Goal: Find specific page/section: Find specific page/section

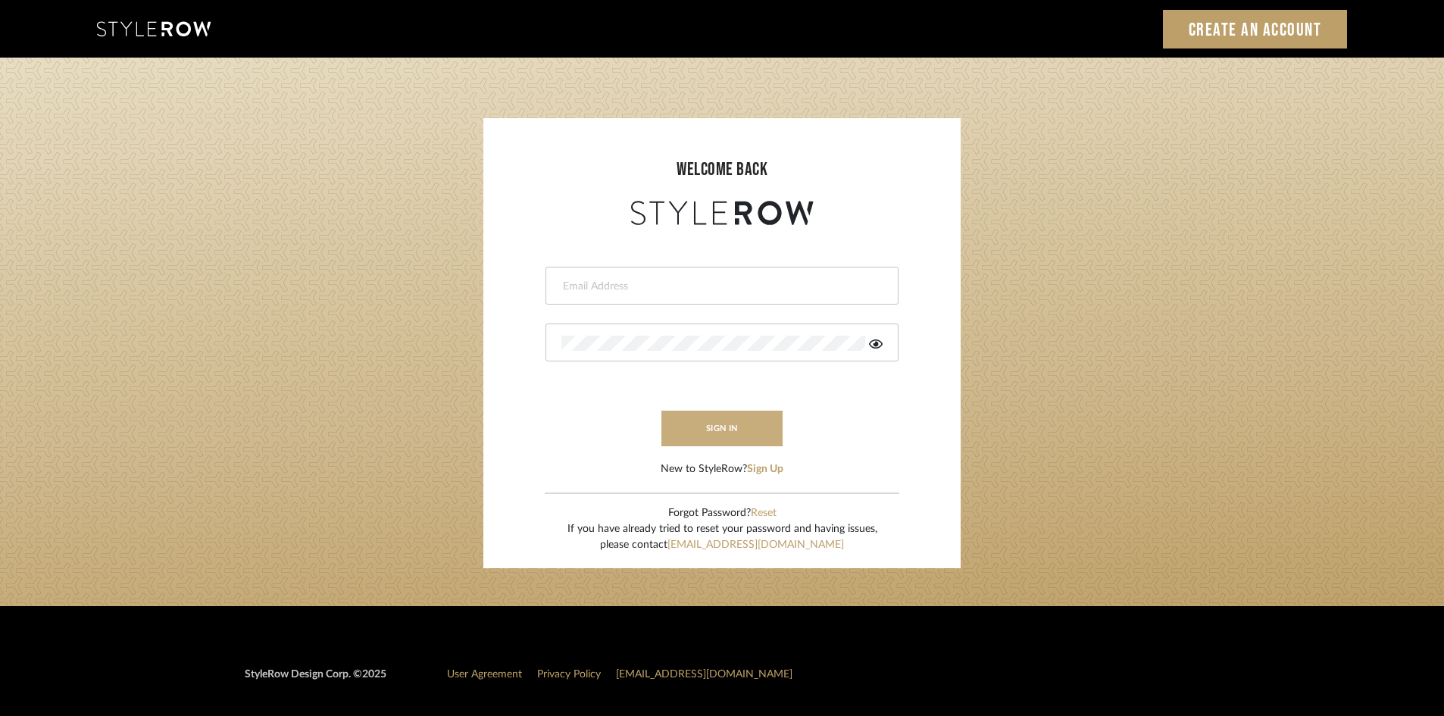
type input "bar@holmstudios.com"
click at [698, 430] on button "sign in" at bounding box center [721, 429] width 121 height 36
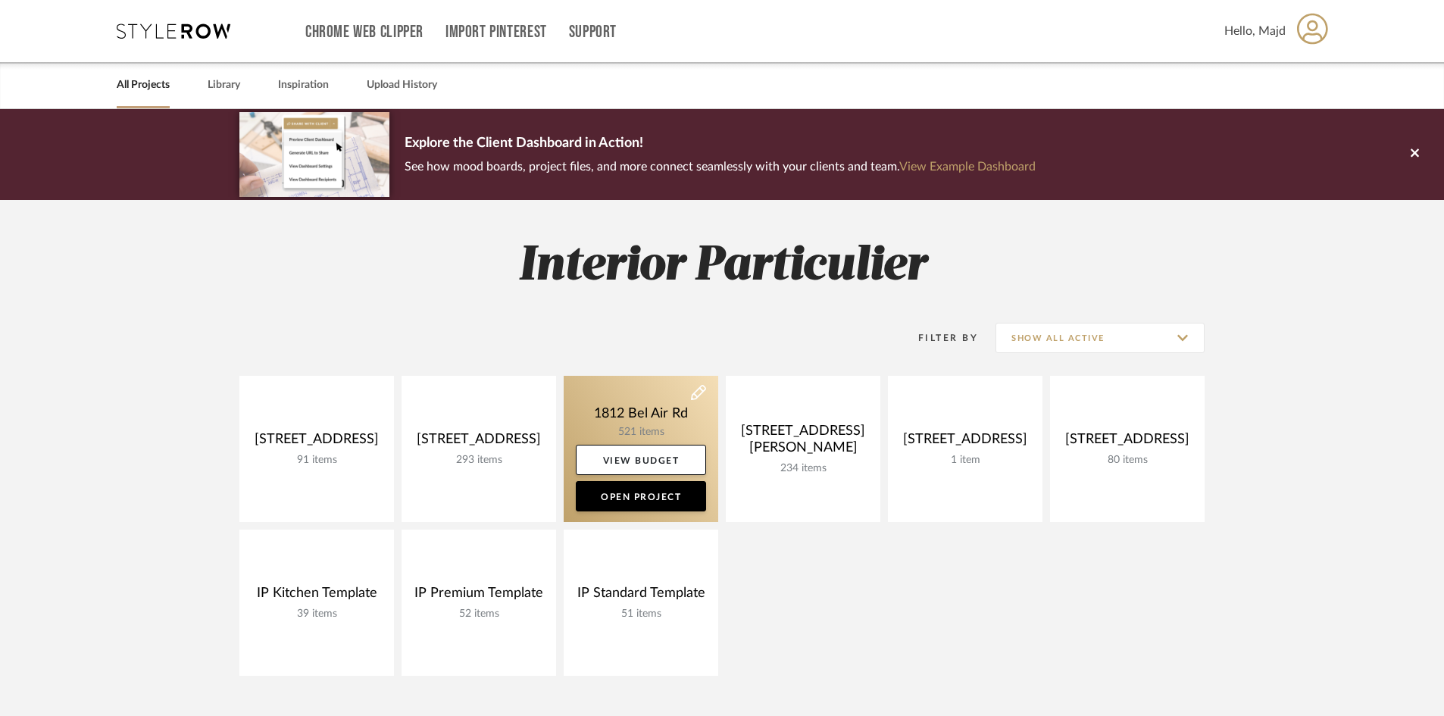
click at [645, 425] on link at bounding box center [641, 449] width 155 height 146
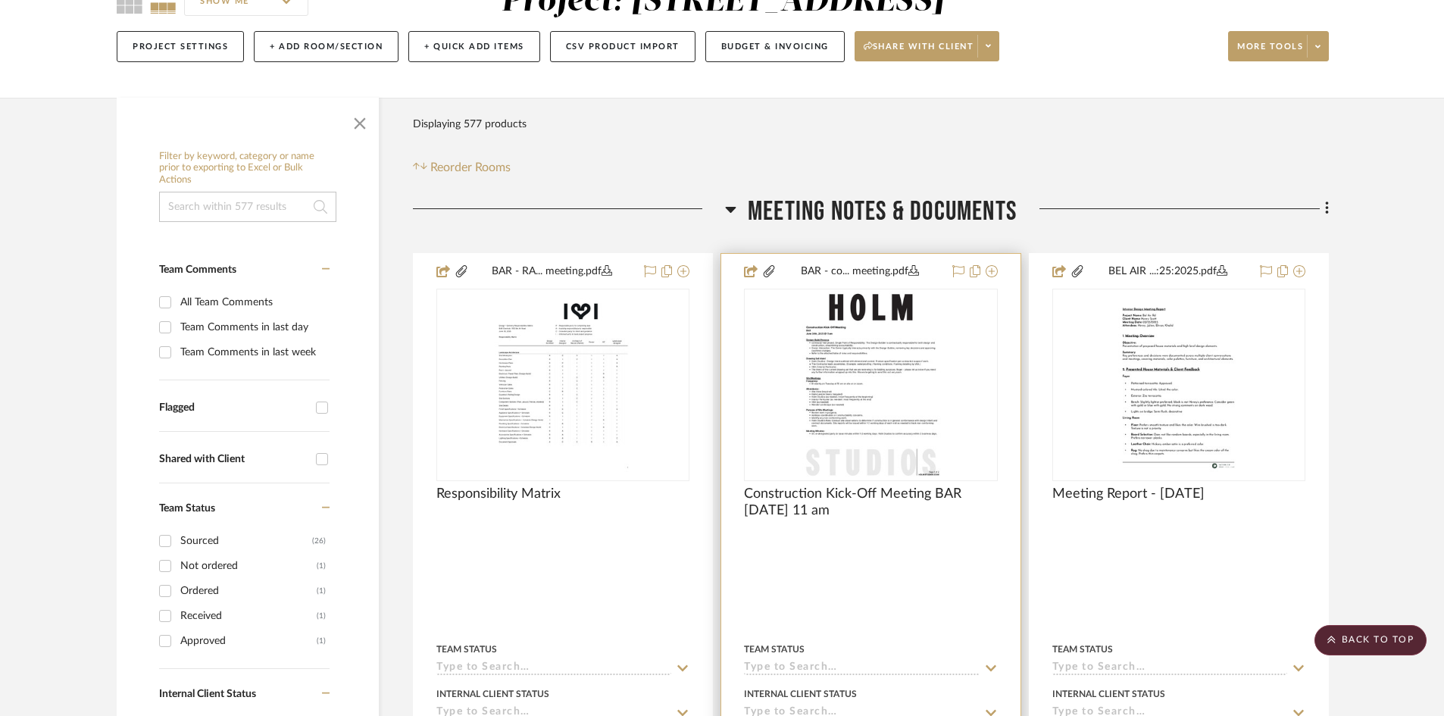
scroll to position [152, 0]
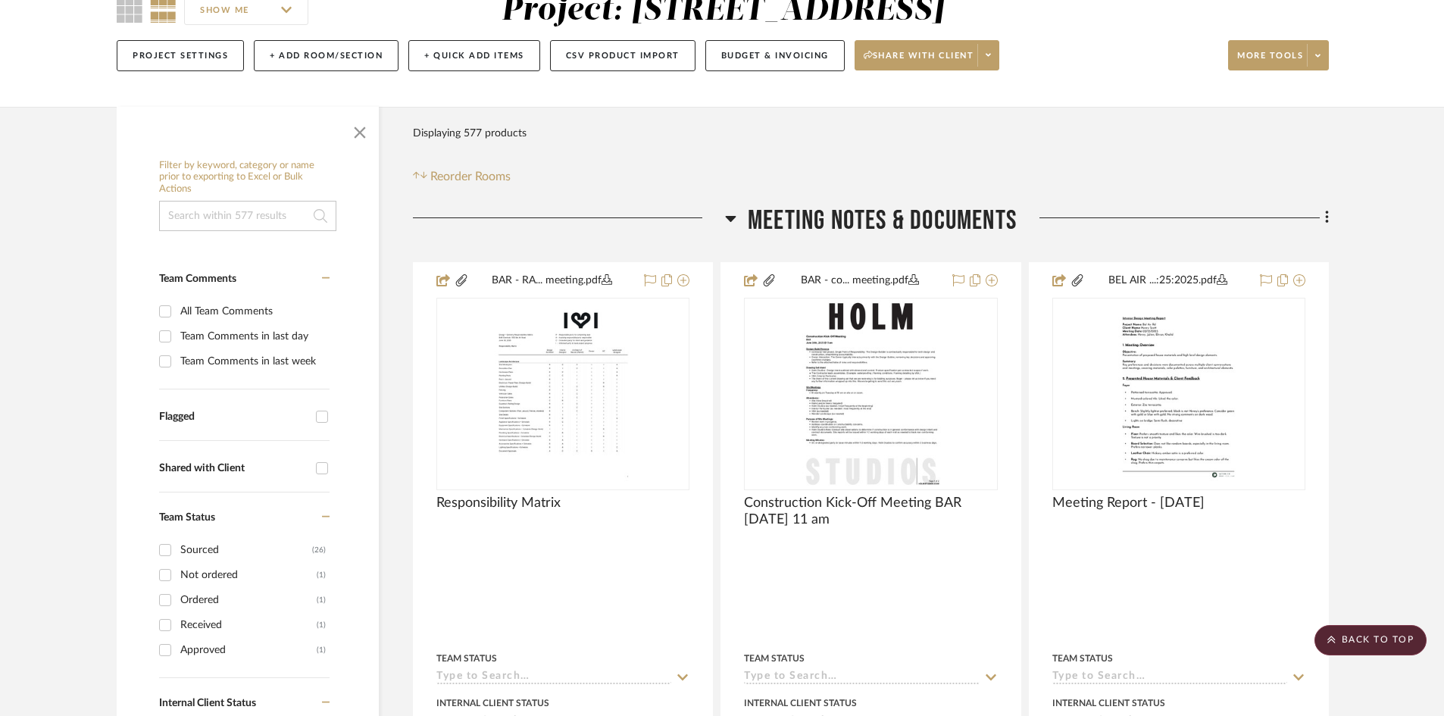
click at [729, 223] on icon at bounding box center [730, 218] width 11 height 18
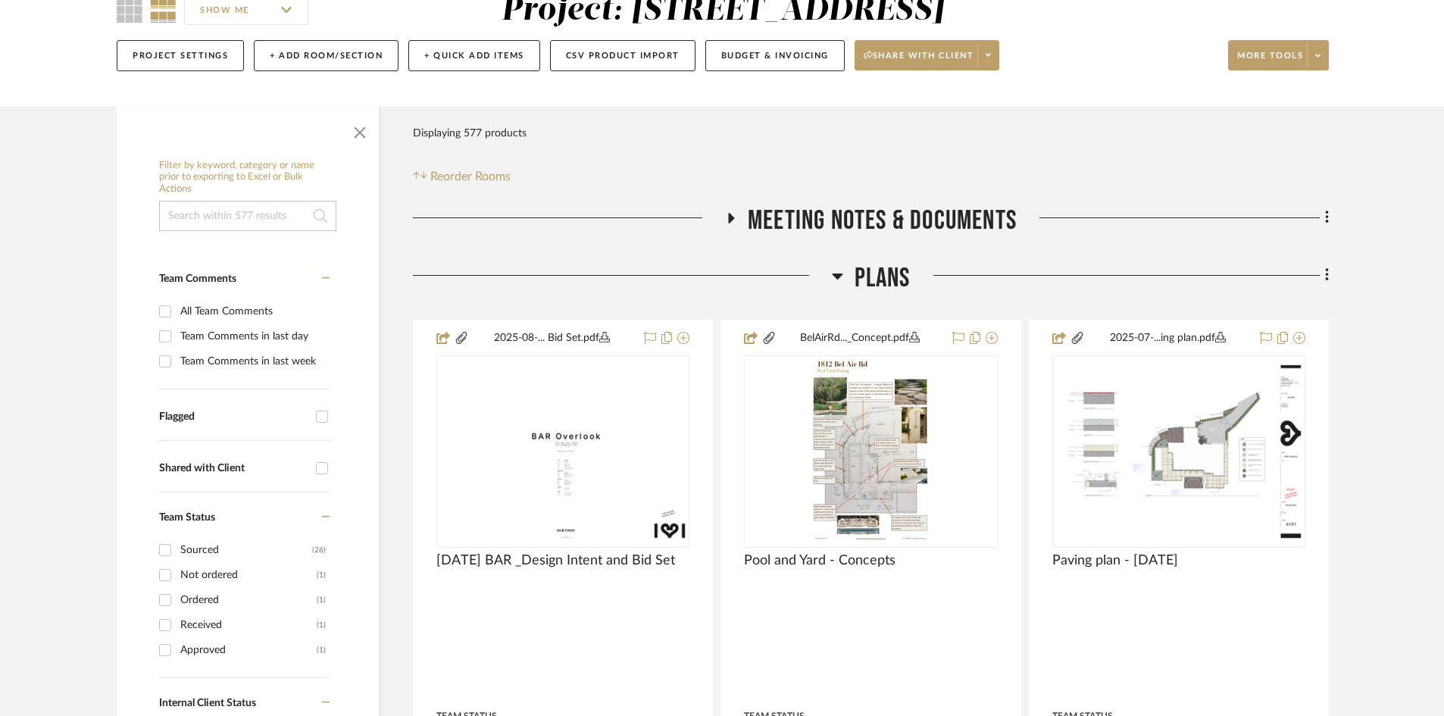
click at [837, 273] on icon at bounding box center [837, 276] width 11 height 6
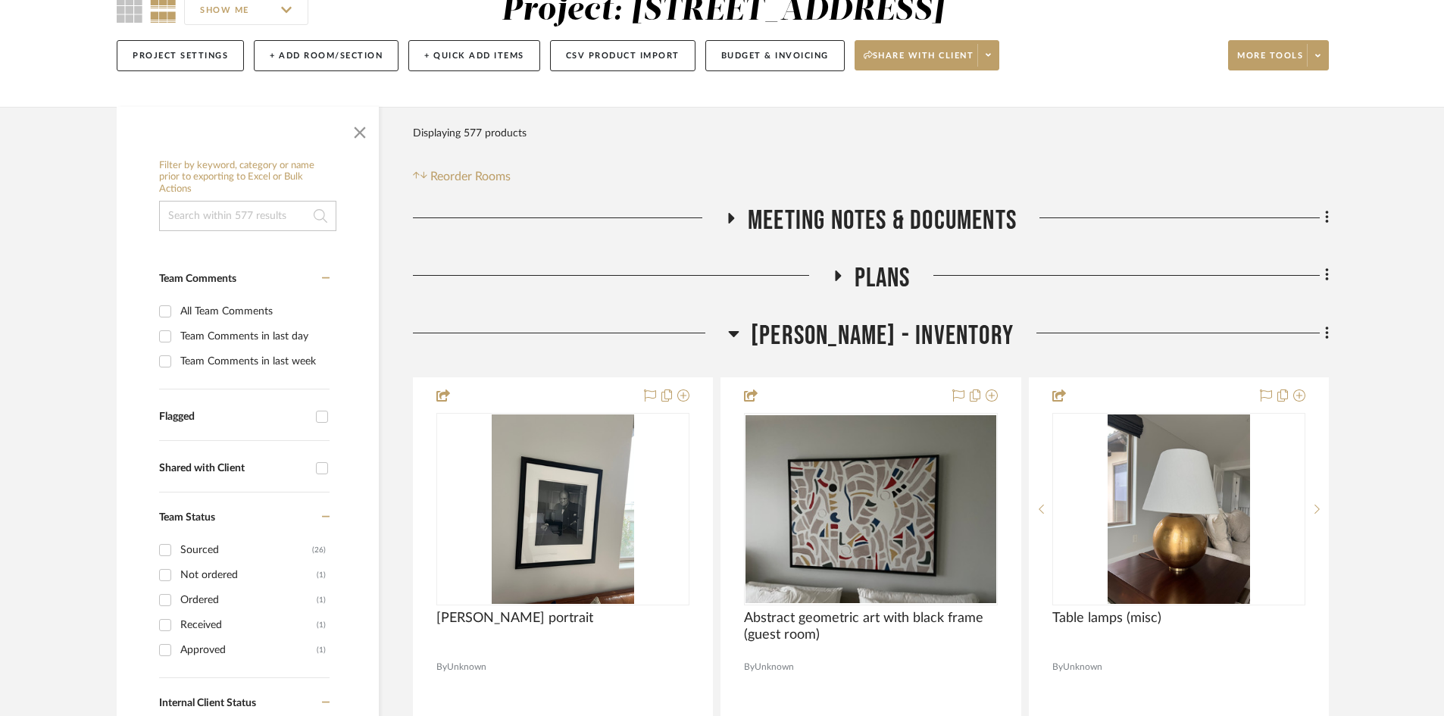
click at [739, 330] on icon at bounding box center [733, 333] width 11 height 18
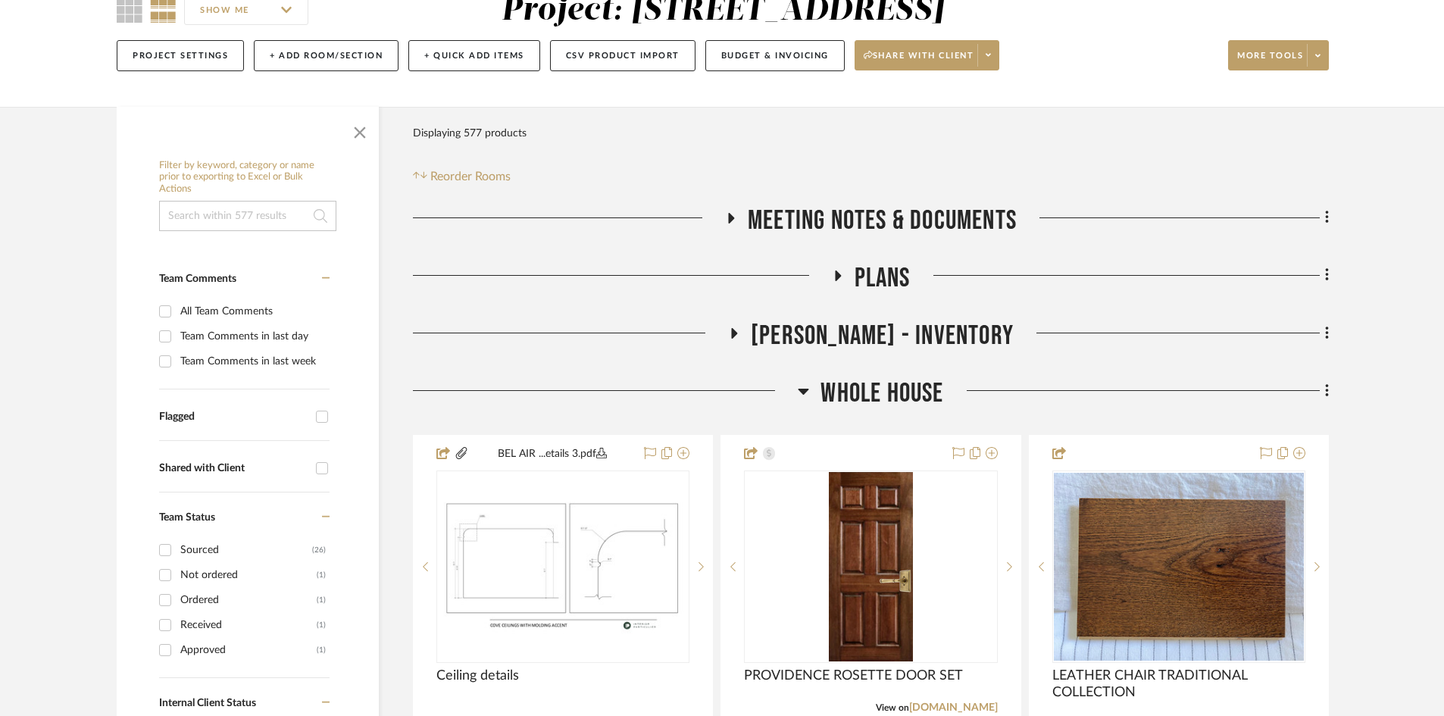
click at [800, 392] on icon at bounding box center [803, 391] width 11 height 18
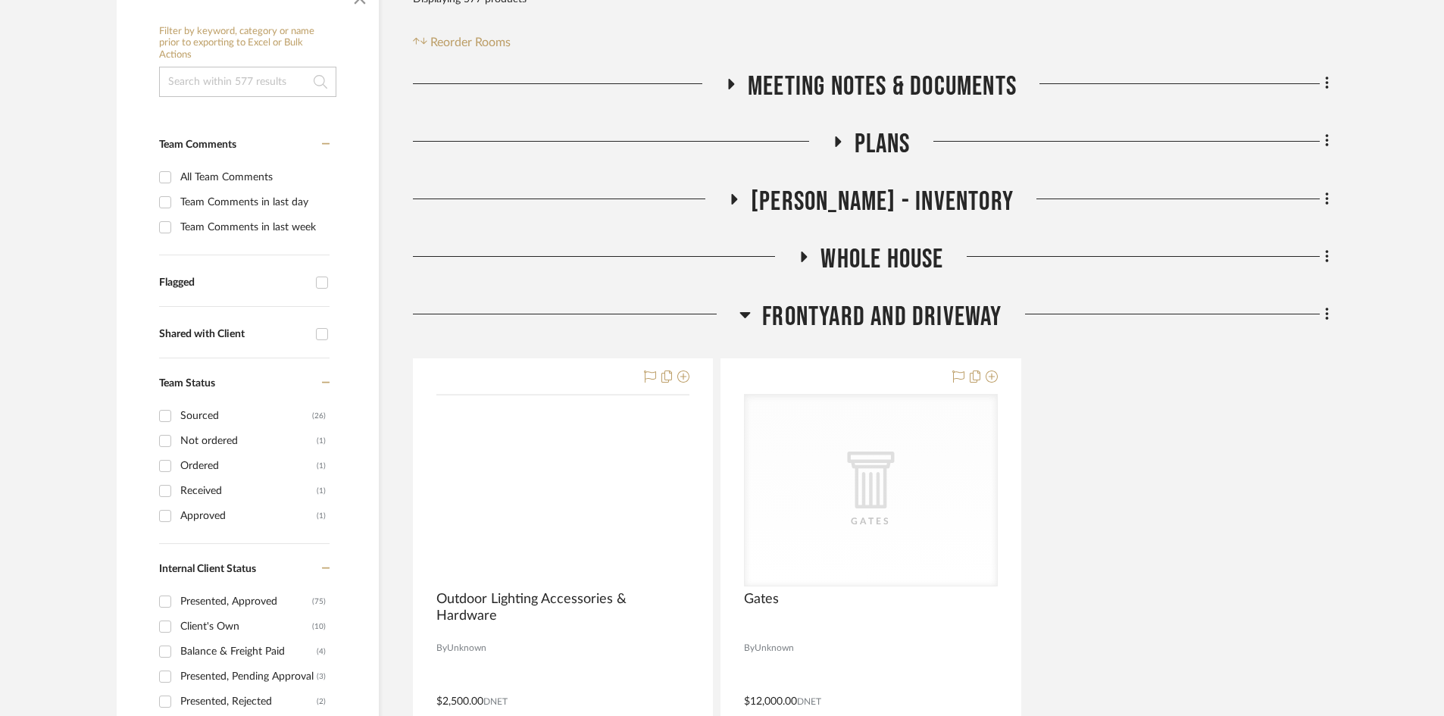
scroll to position [303, 0]
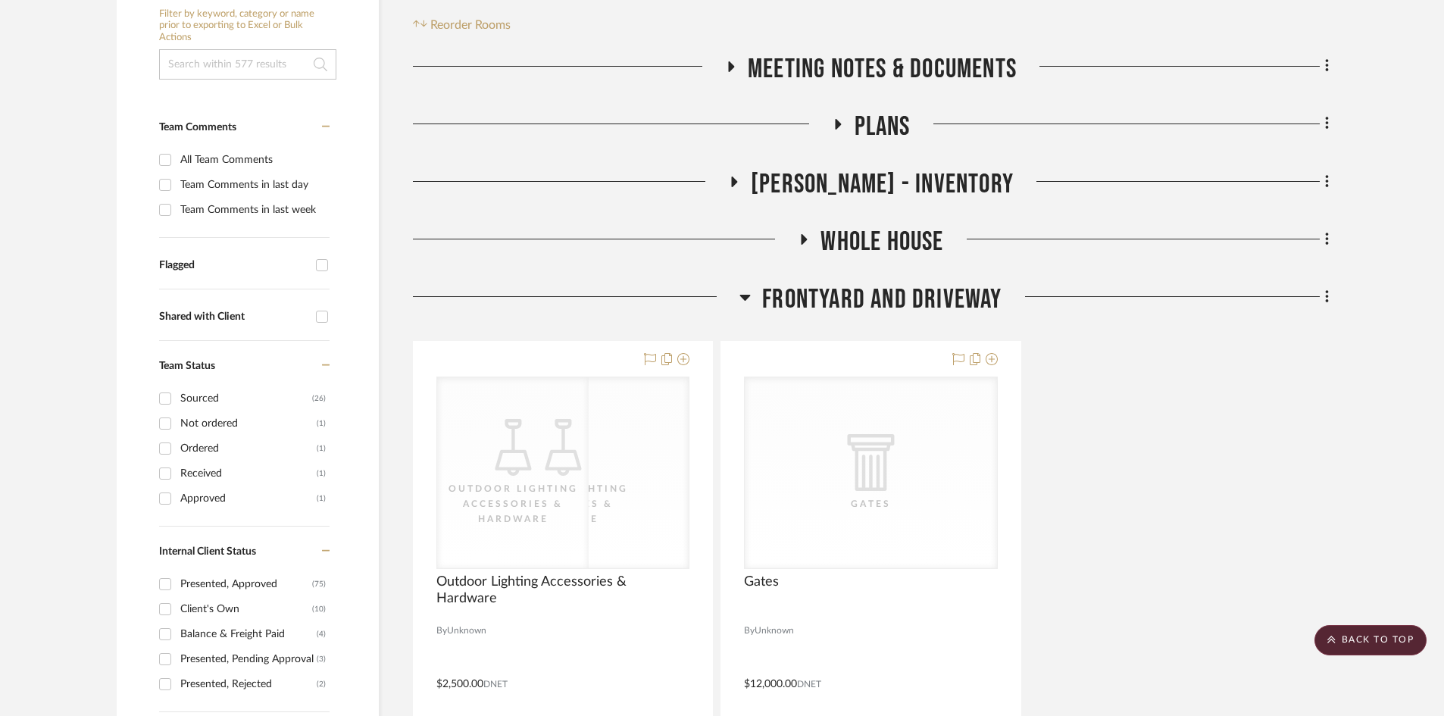
click at [744, 294] on icon at bounding box center [744, 297] width 11 height 18
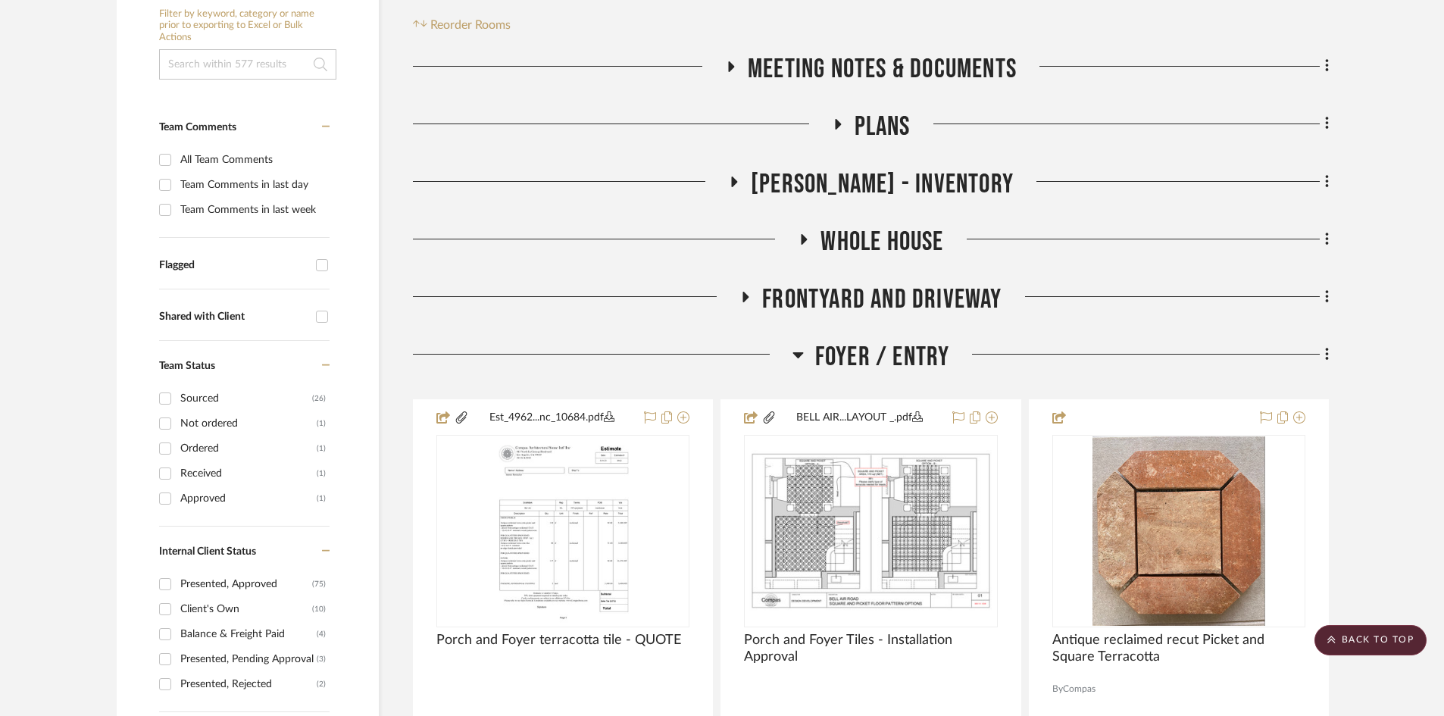
click at [795, 341] on h3 "Foyer / Entry" at bounding box center [871, 357] width 158 height 33
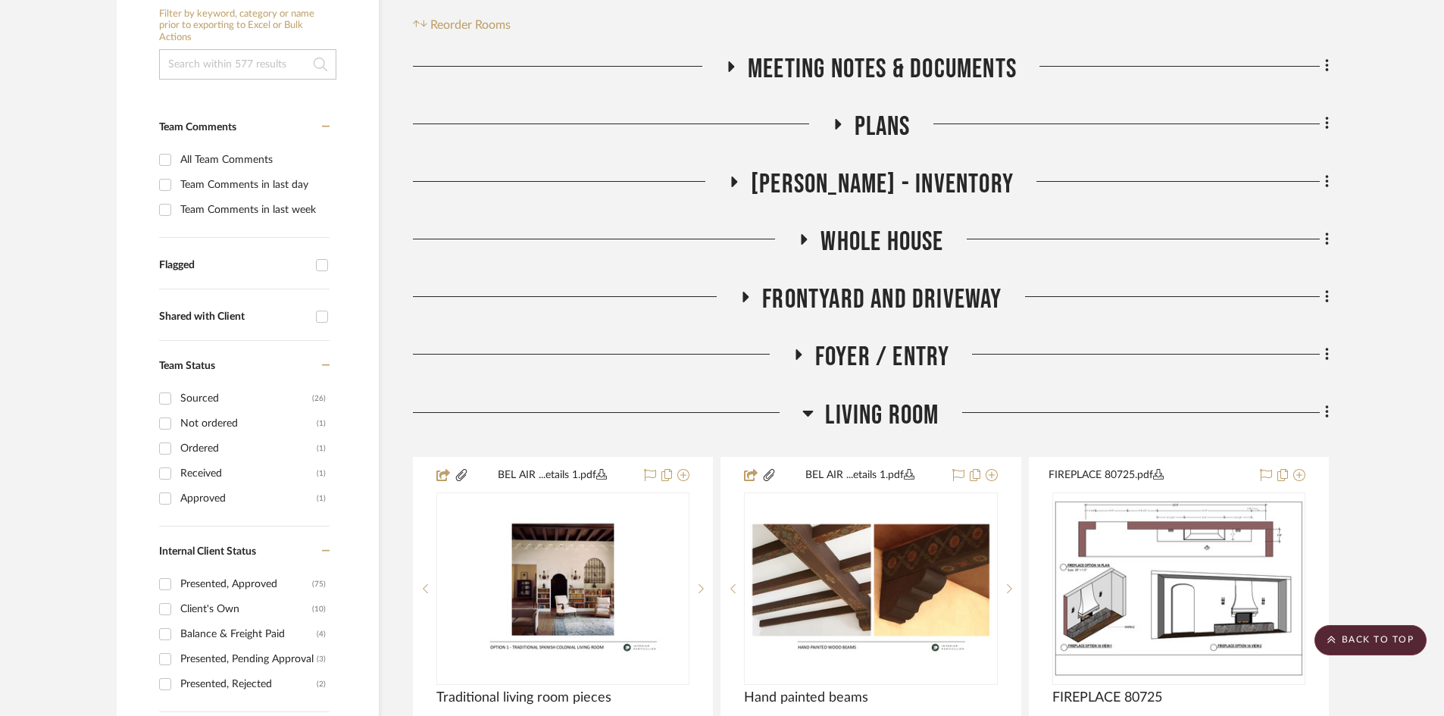
click at [812, 412] on icon at bounding box center [808, 414] width 11 height 6
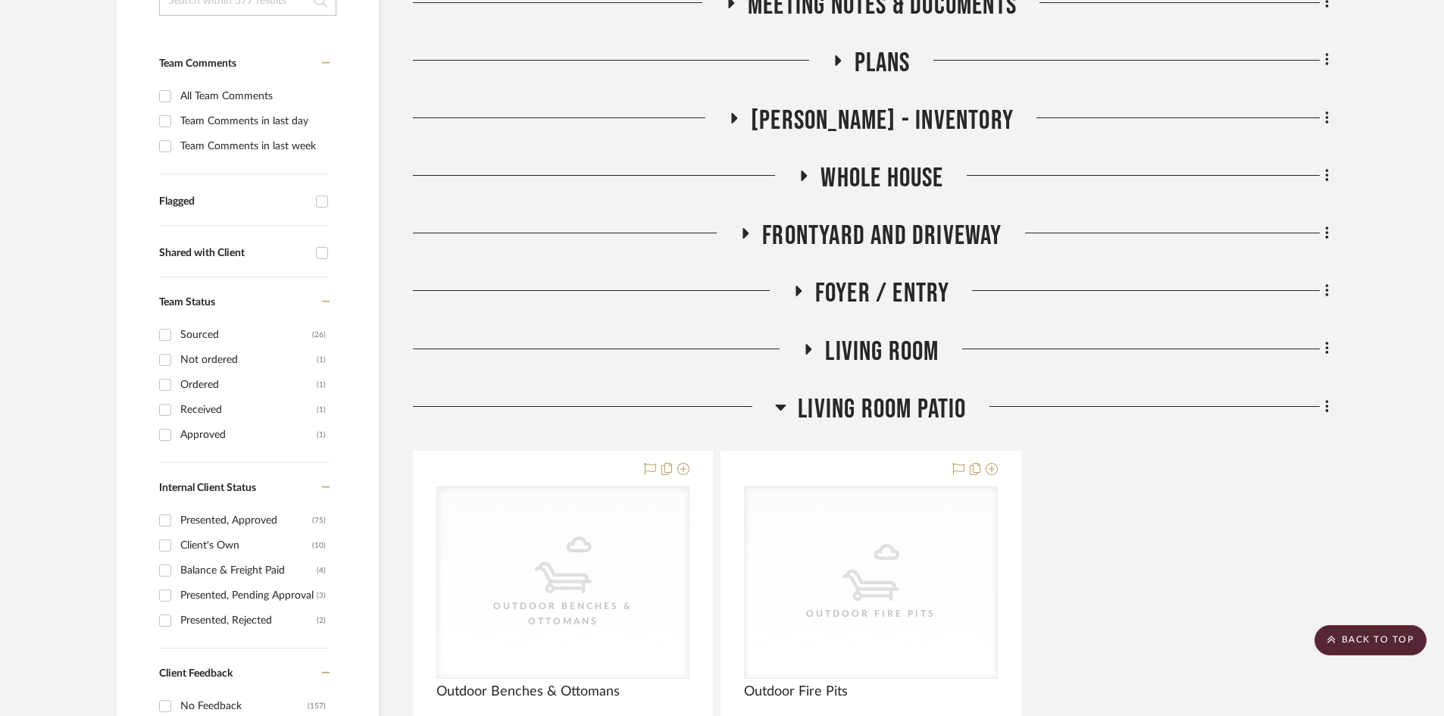
scroll to position [455, 0]
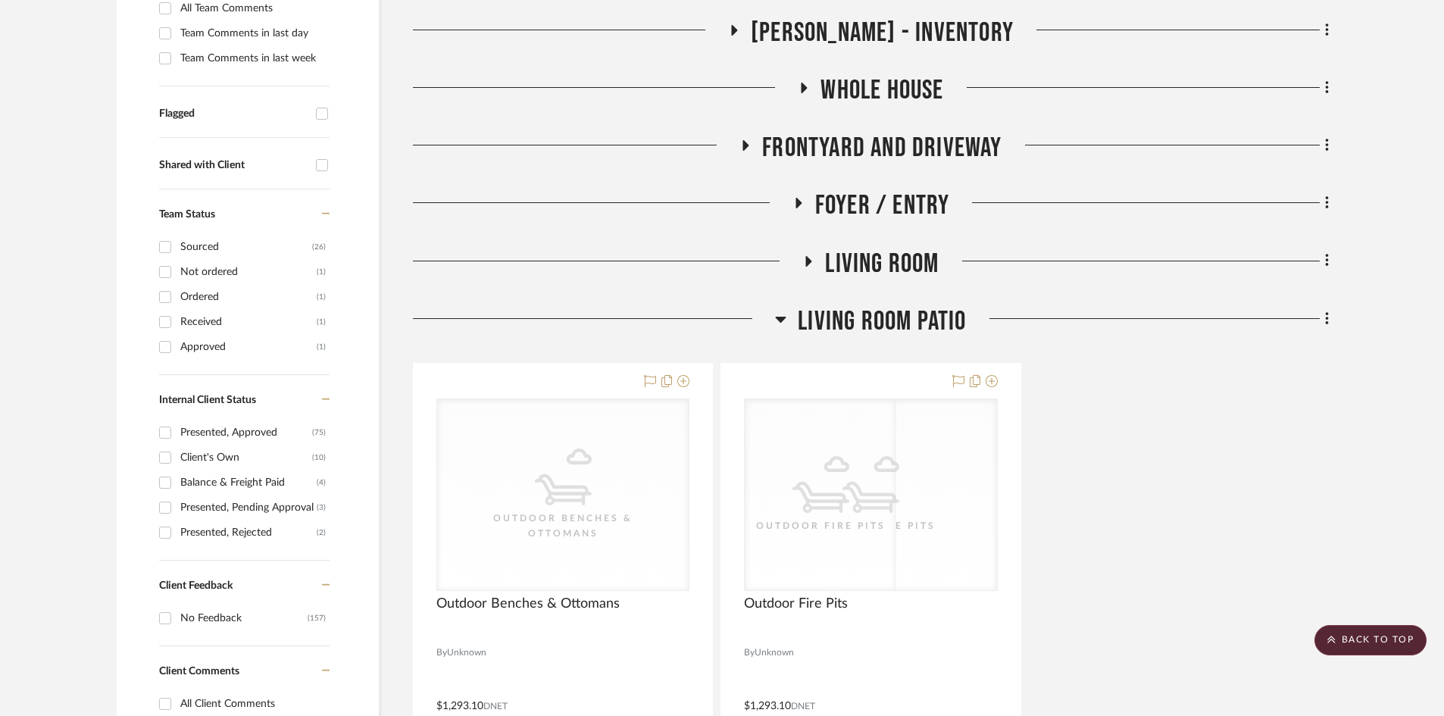
click at [775, 314] on icon at bounding box center [780, 319] width 11 height 18
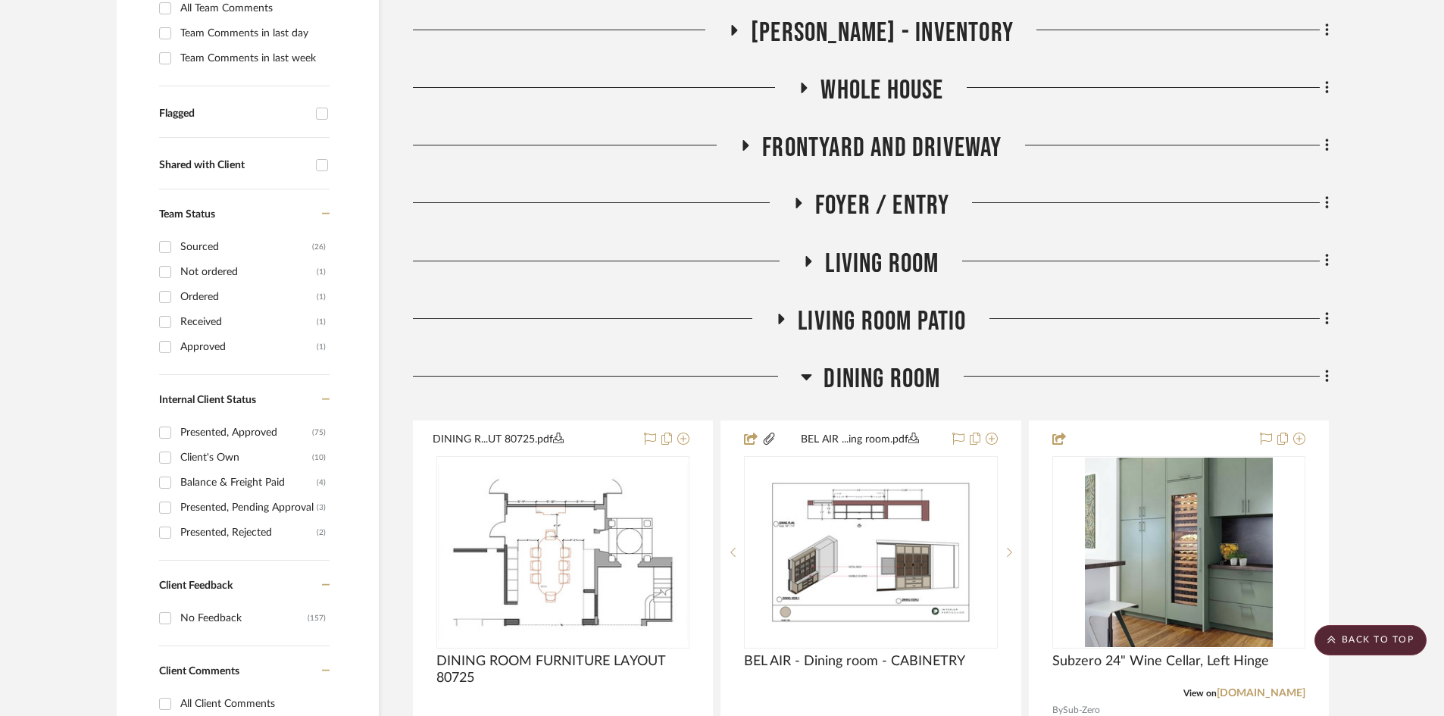
click at [801, 378] on icon at bounding box center [806, 376] width 11 height 18
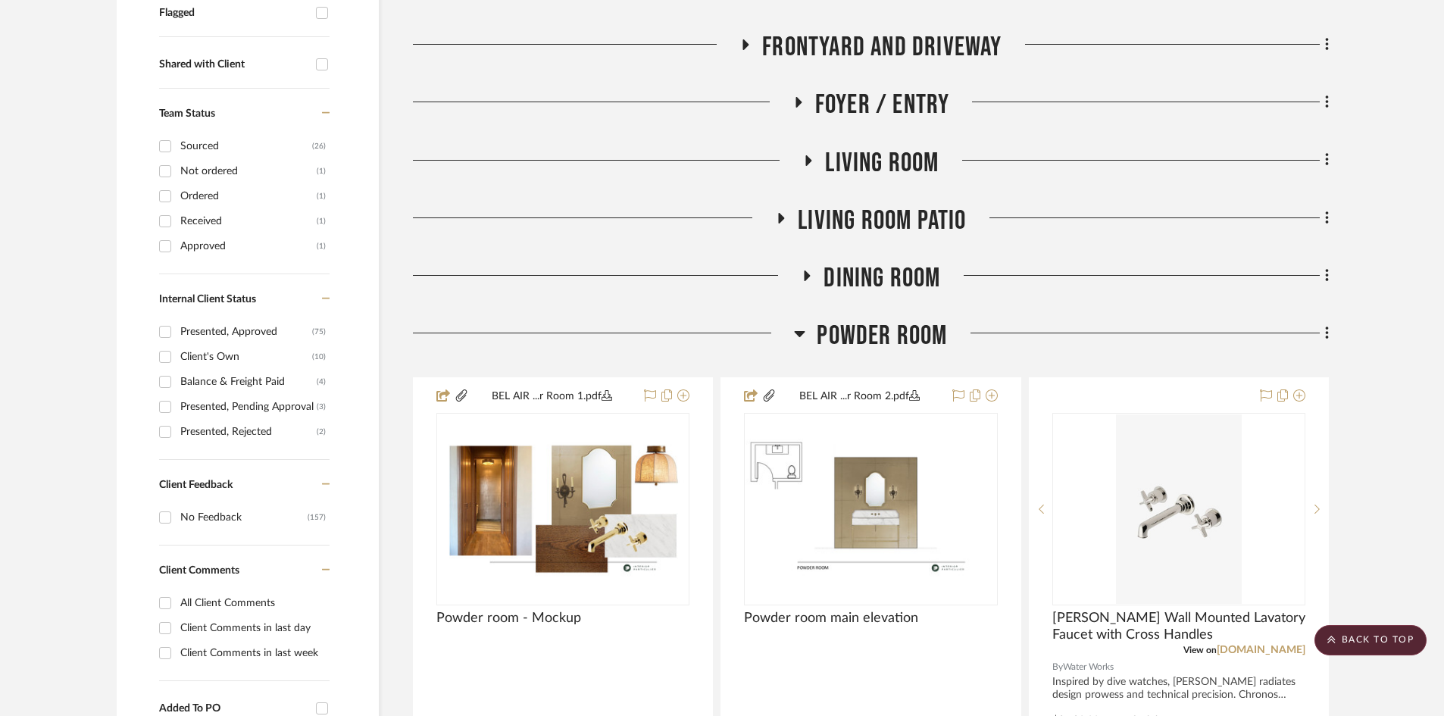
scroll to position [606, 0]
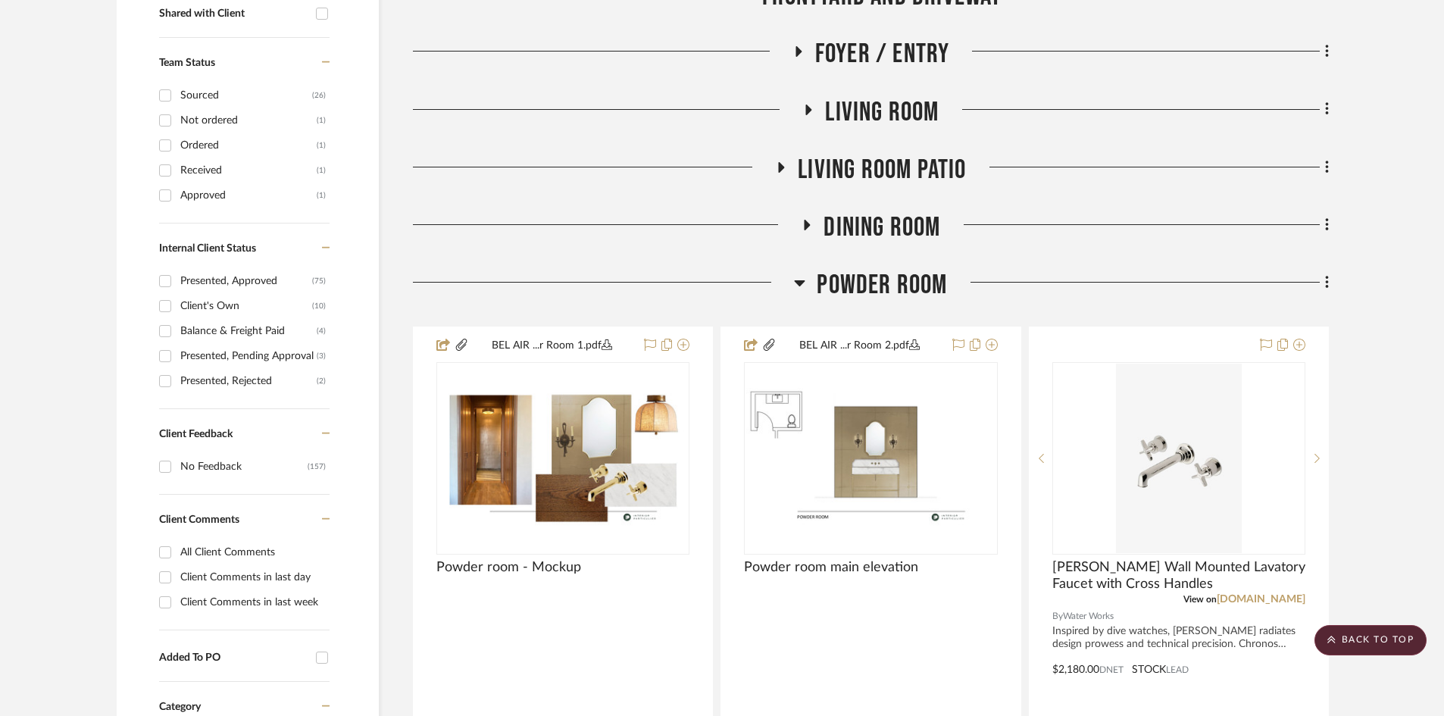
click at [804, 279] on icon at bounding box center [799, 282] width 11 height 18
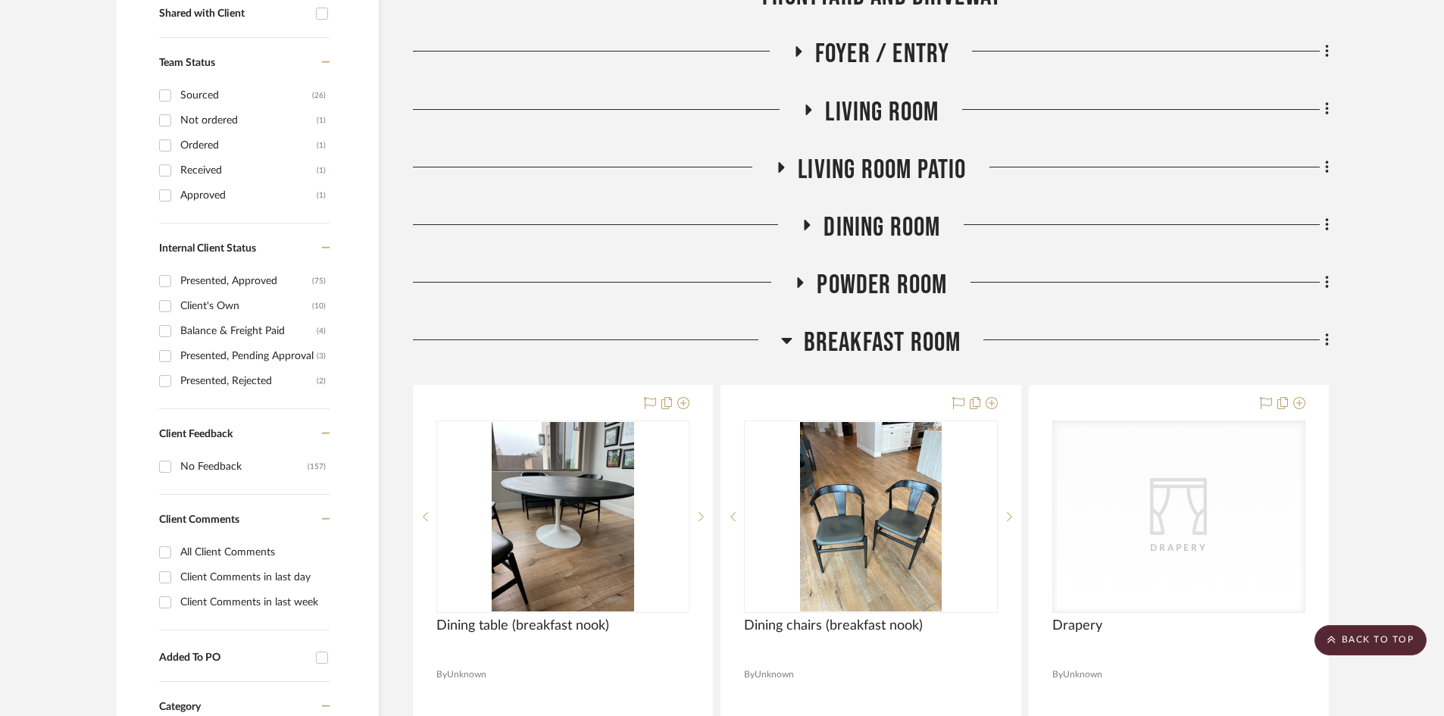
click at [785, 333] on icon at bounding box center [786, 340] width 11 height 18
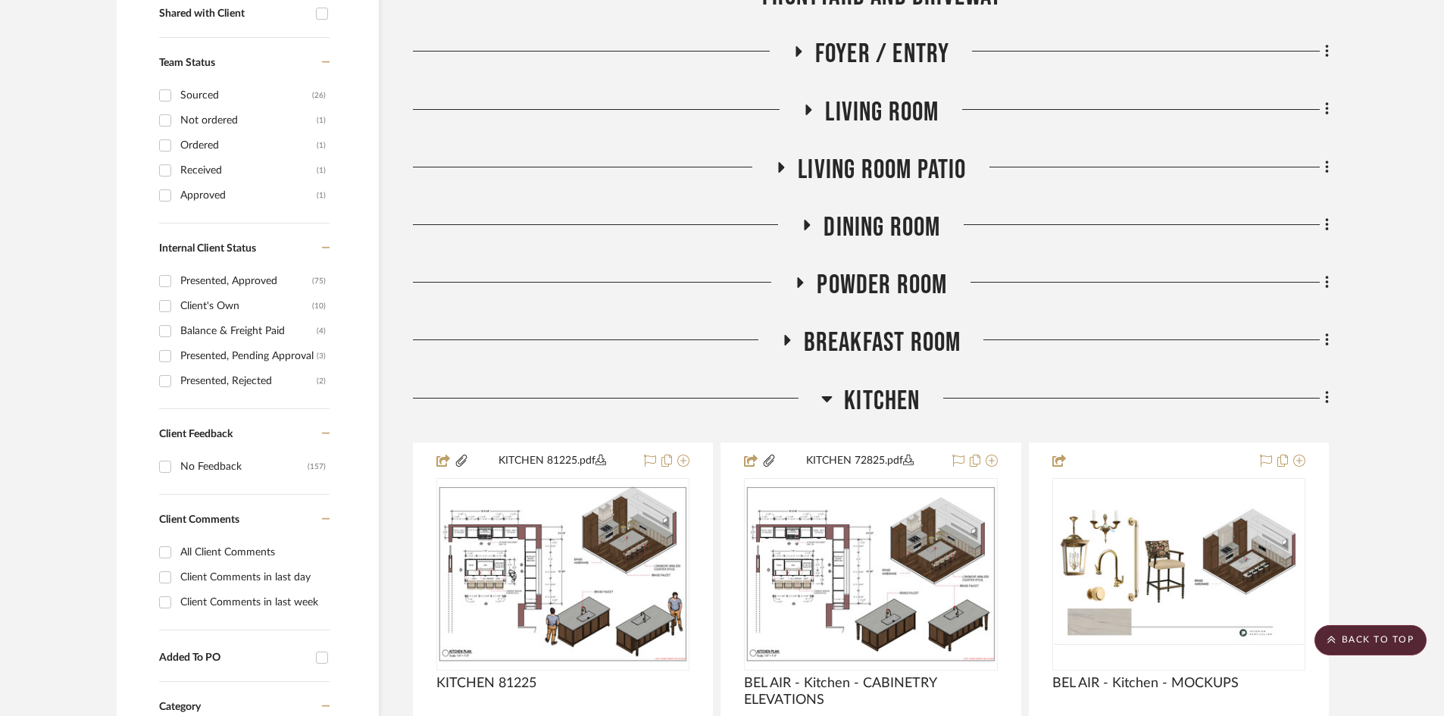
click at [820, 394] on div at bounding box center [617, 404] width 408 height 39
click at [836, 400] on h3 "Kitchen" at bounding box center [870, 401] width 98 height 33
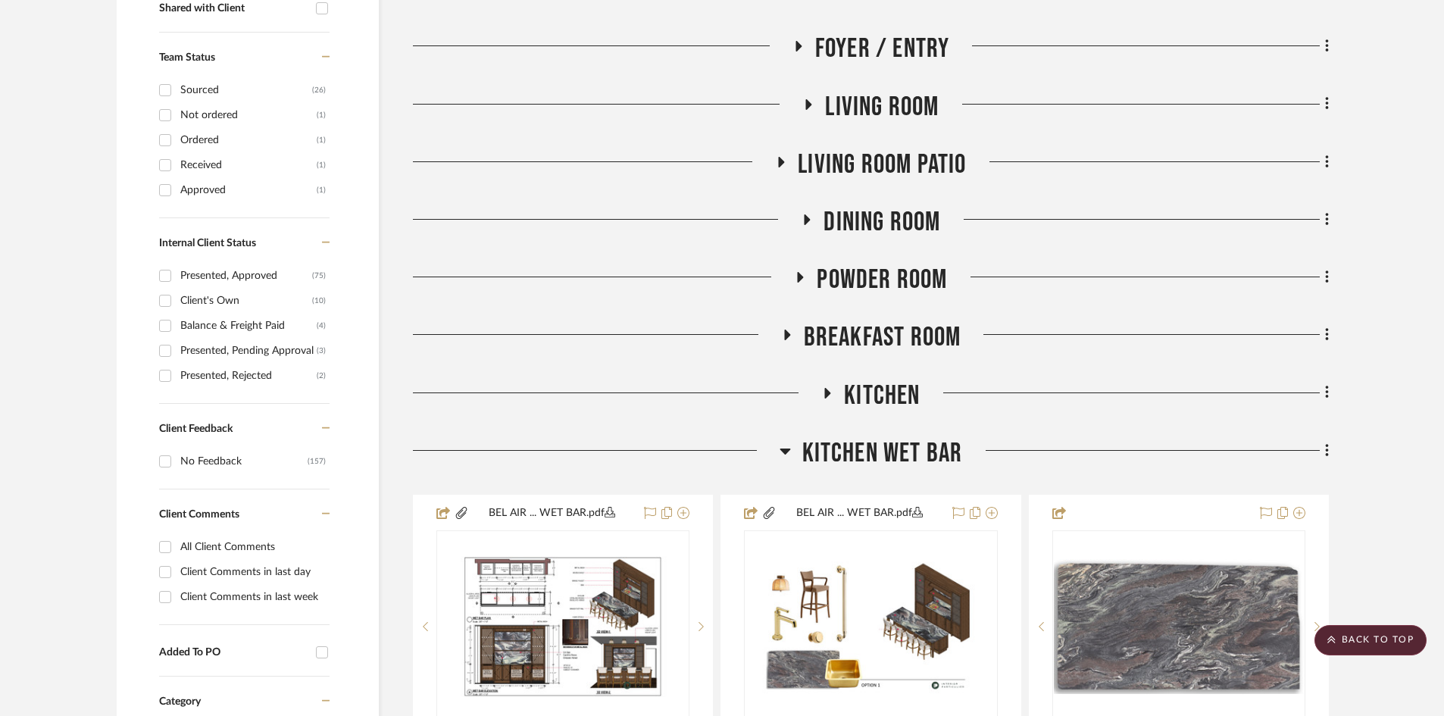
scroll to position [758, 0]
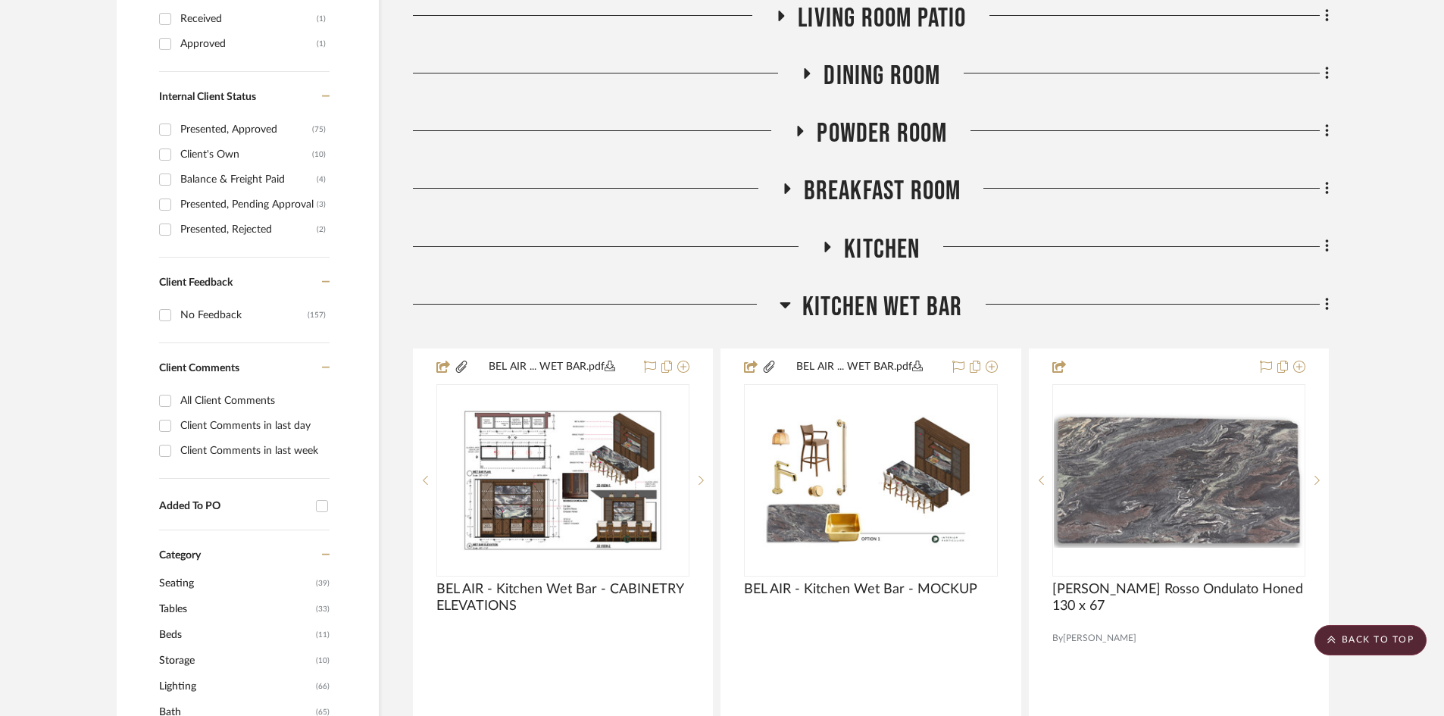
click at [781, 301] on icon at bounding box center [784, 304] width 11 height 18
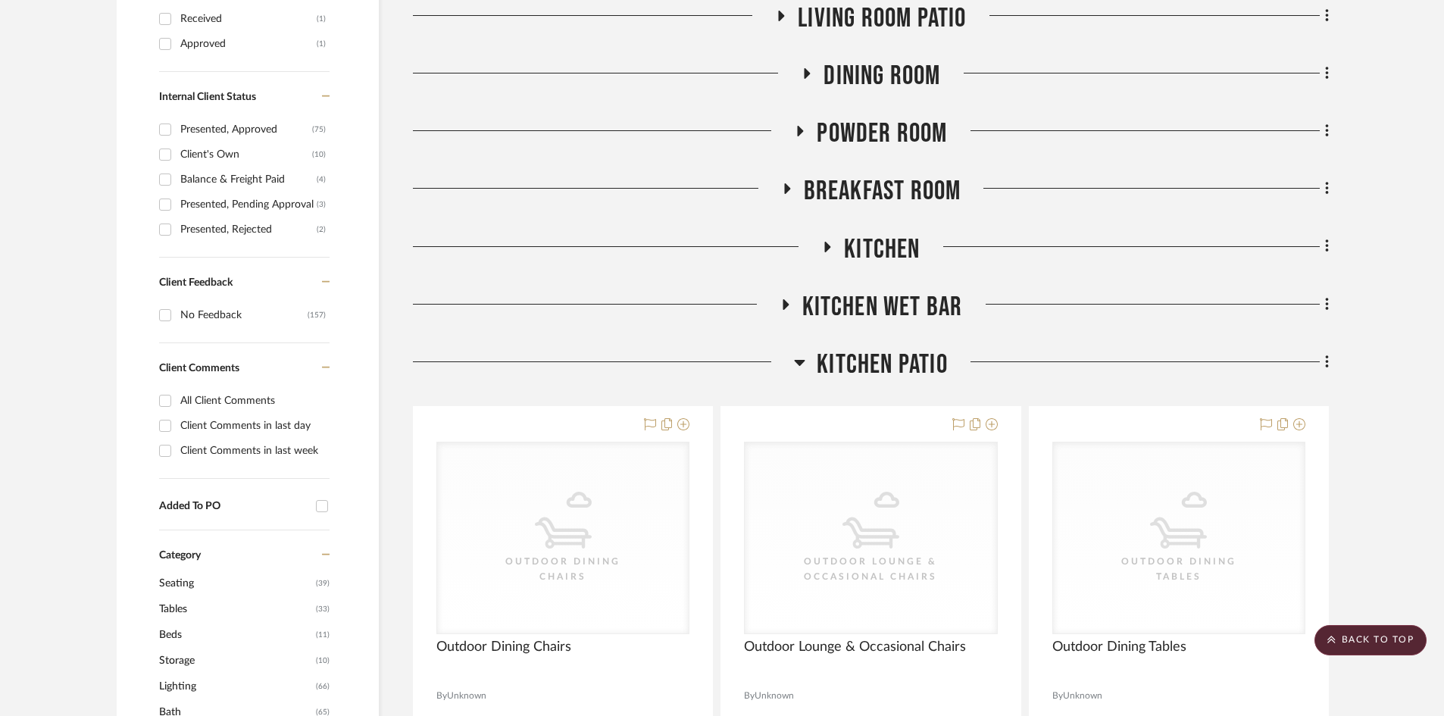
click at [801, 358] on icon at bounding box center [799, 362] width 11 height 18
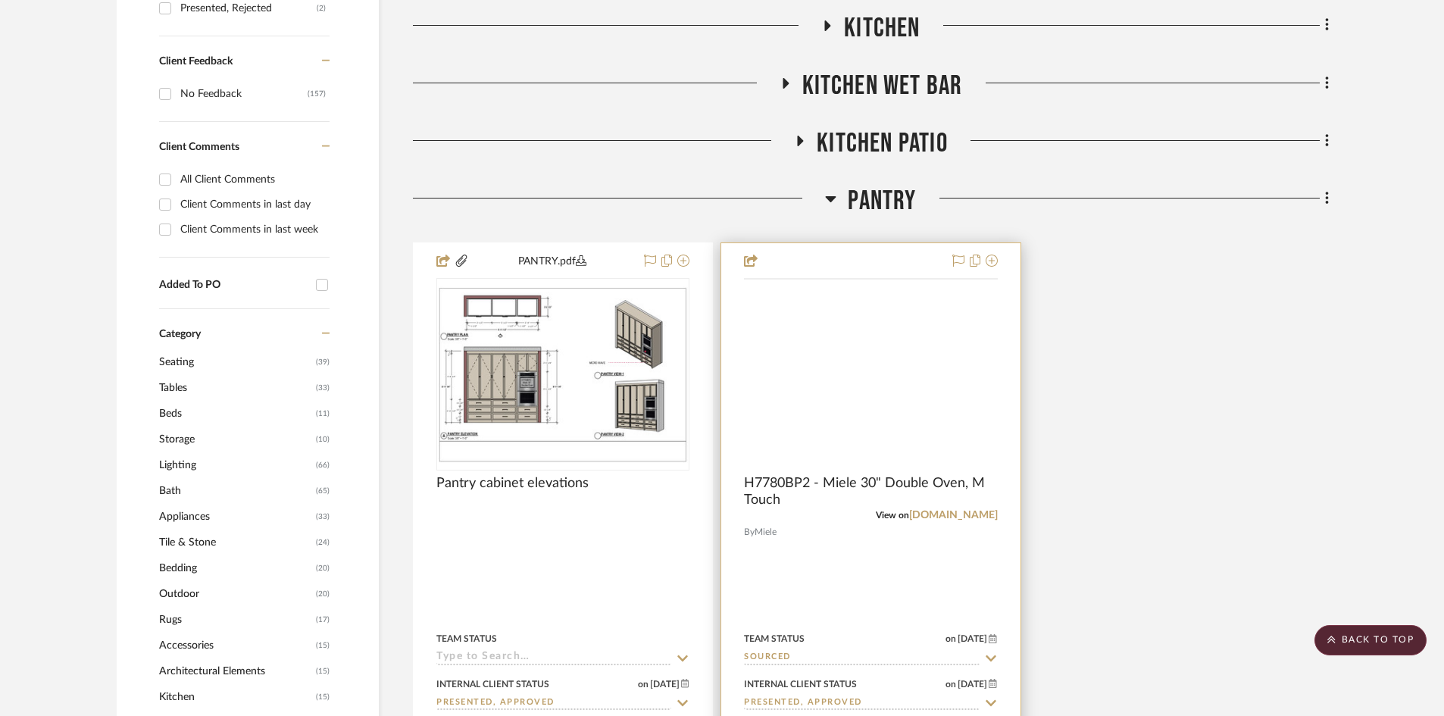
scroll to position [985, 0]
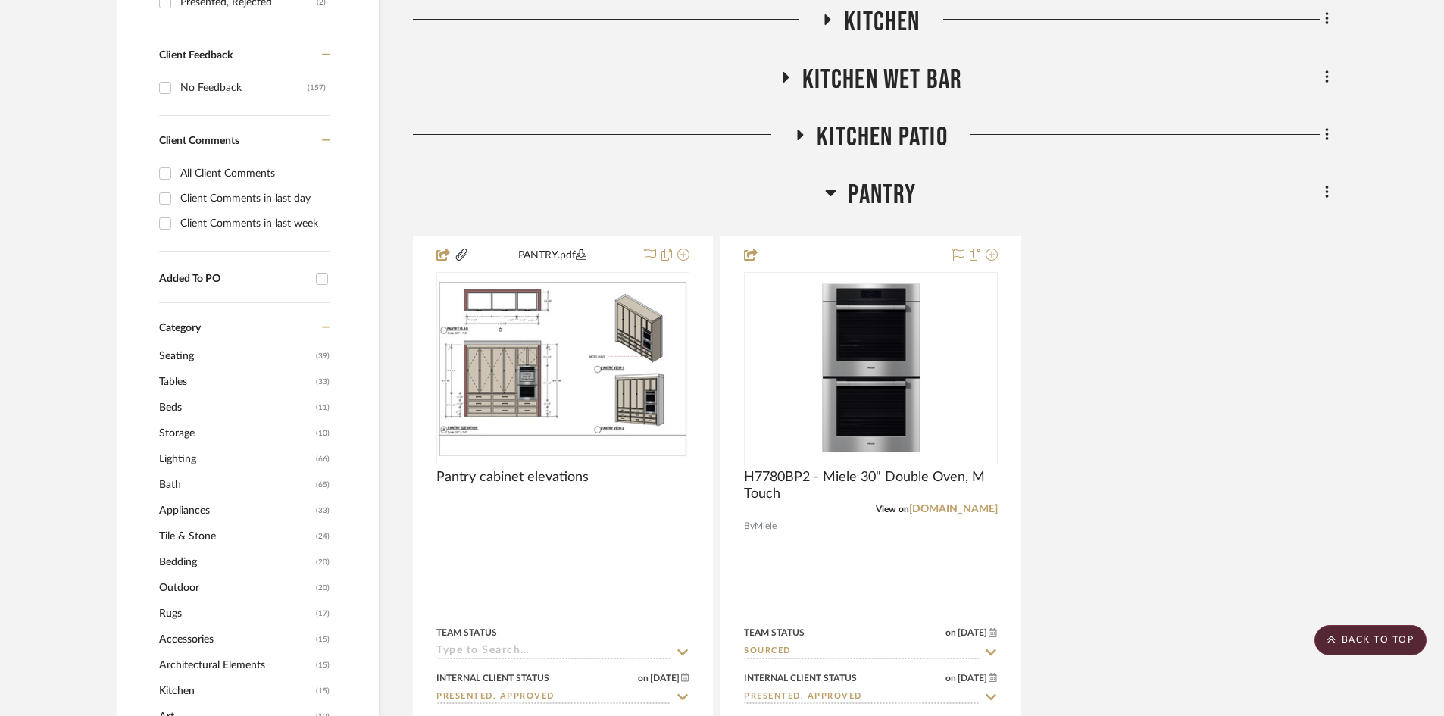
click at [828, 192] on icon at bounding box center [831, 193] width 11 height 6
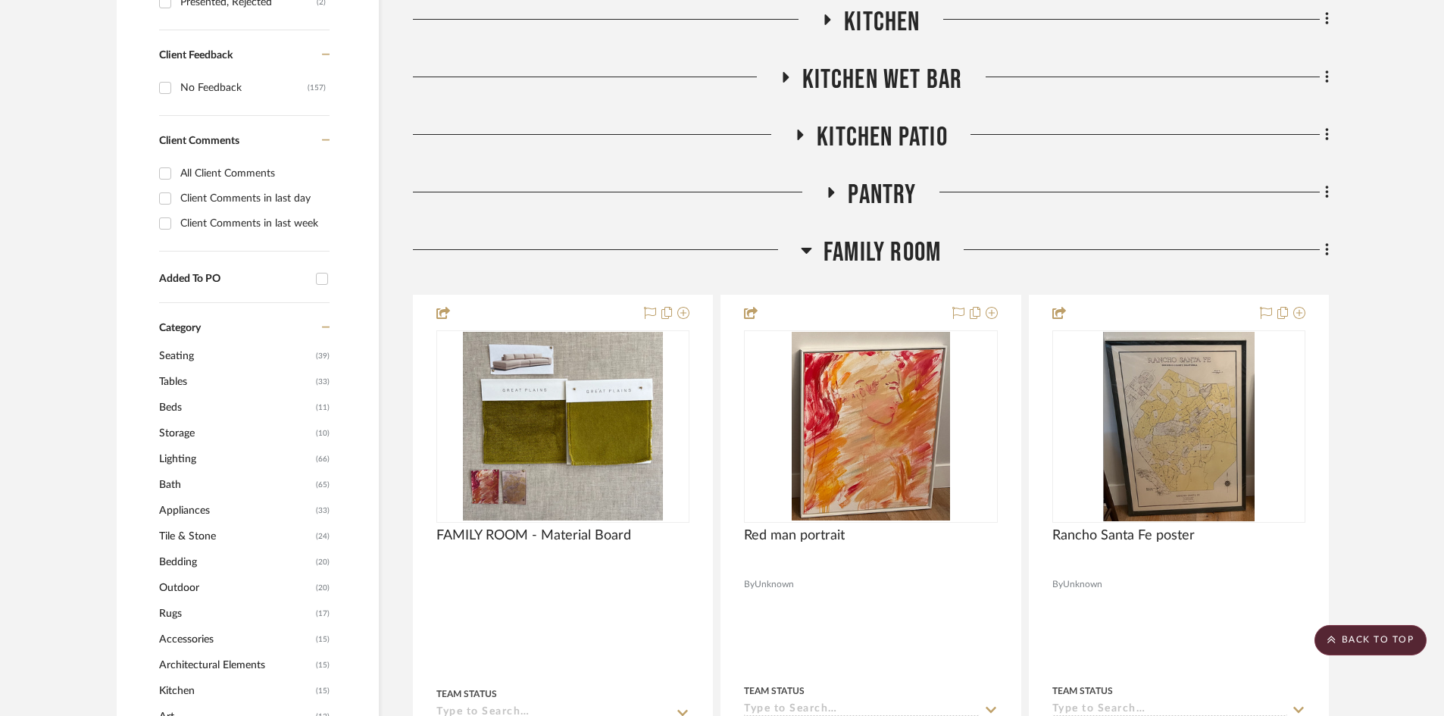
click at [811, 248] on icon at bounding box center [806, 251] width 11 height 6
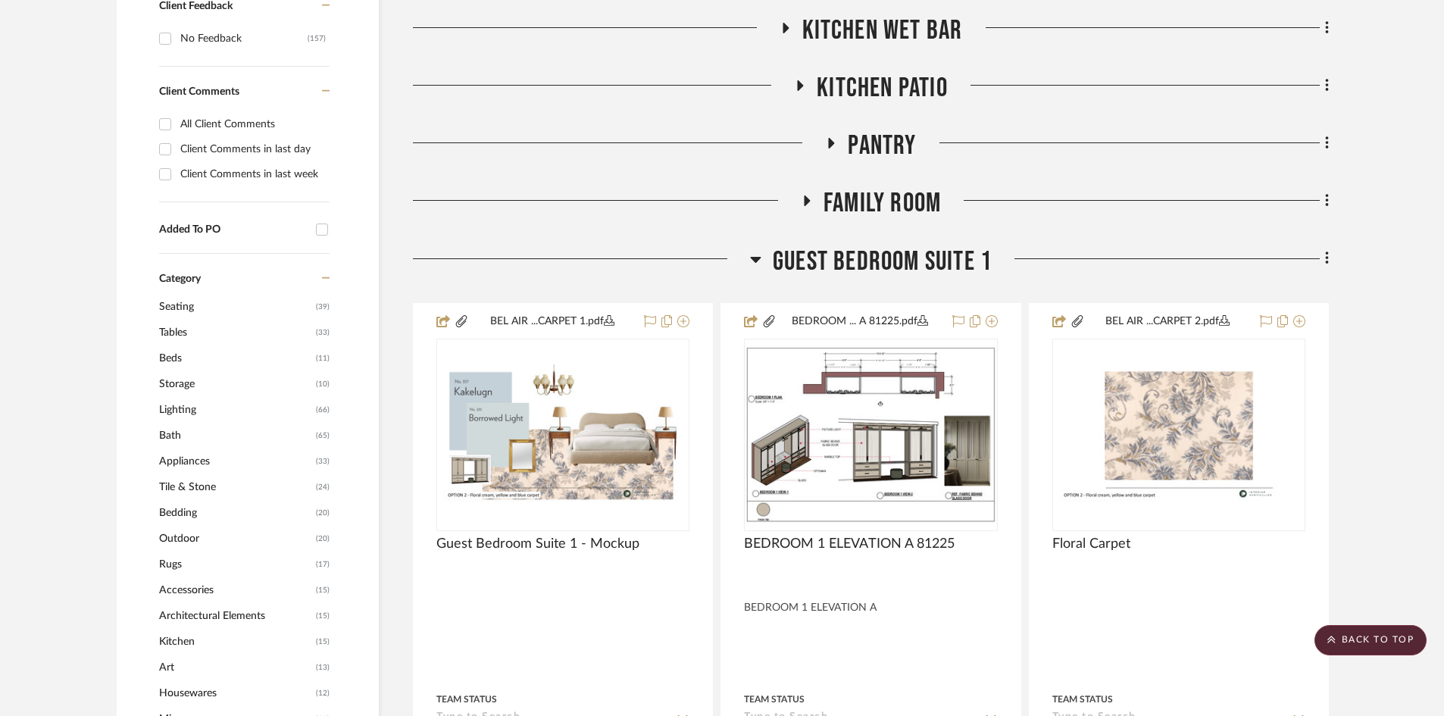
scroll to position [1061, 0]
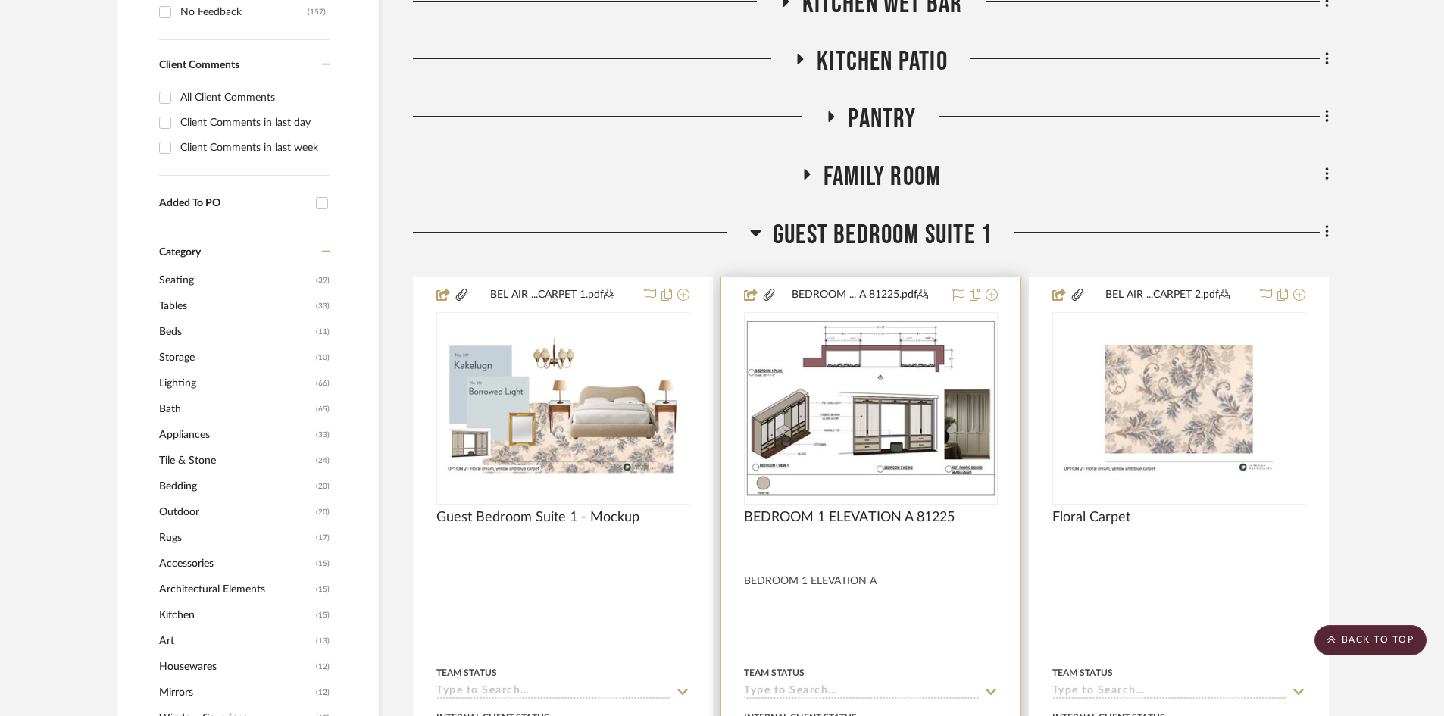
click at [911, 461] on img "0" at bounding box center [870, 408] width 250 height 177
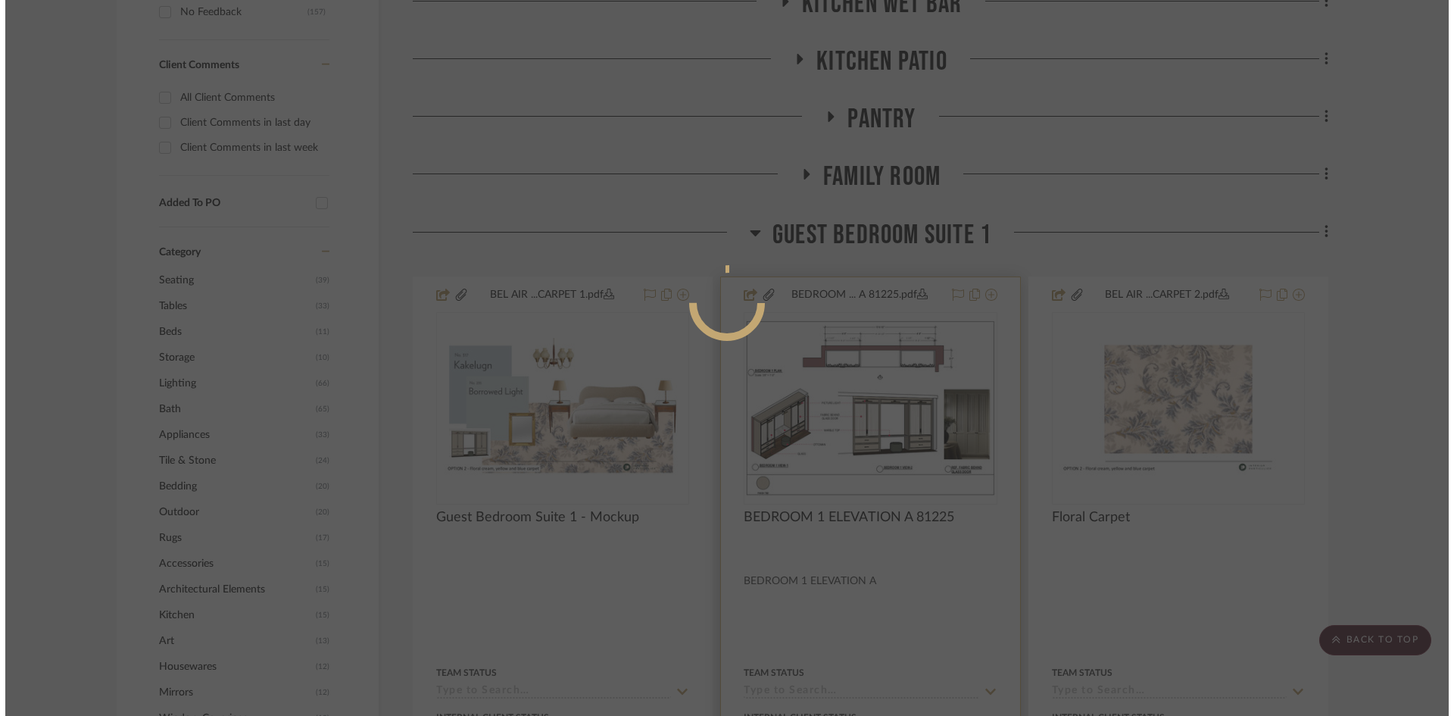
scroll to position [0, 0]
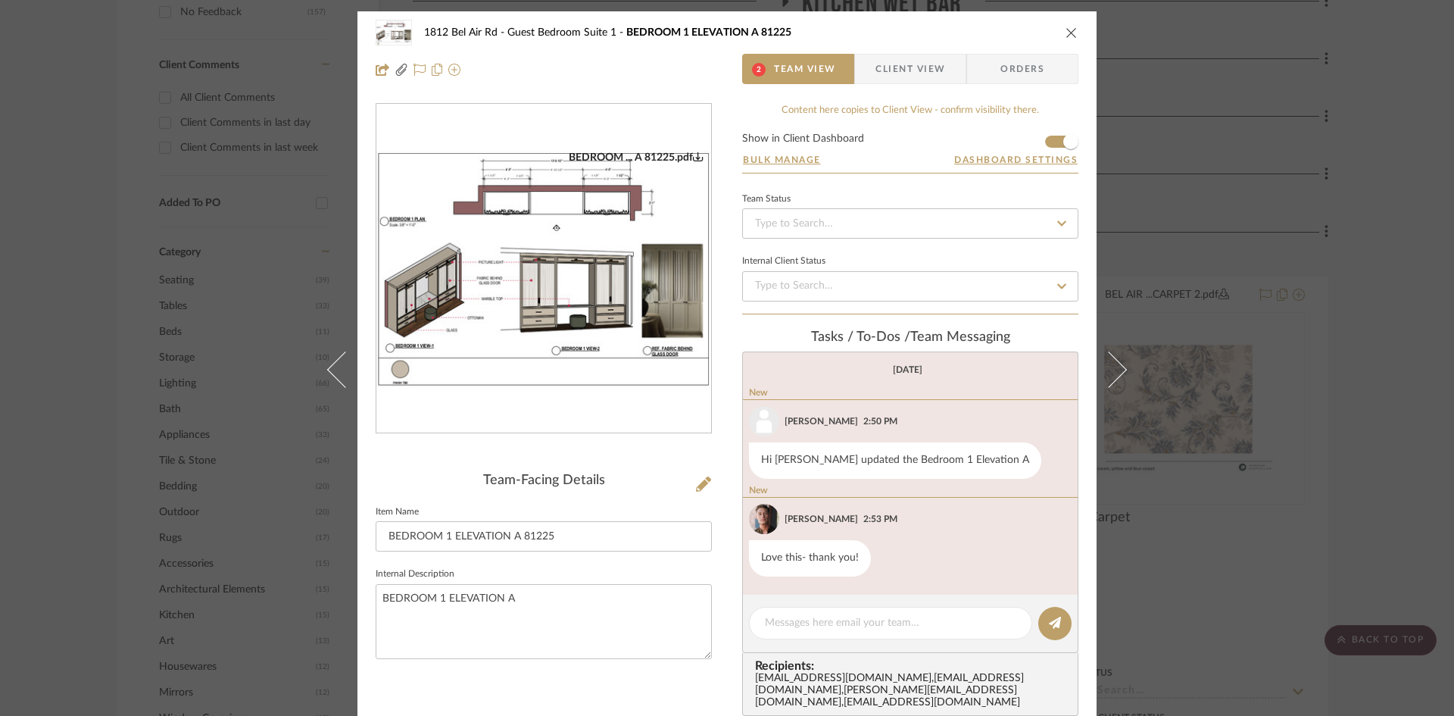
click at [558, 271] on img "0" at bounding box center [543, 269] width 335 height 236
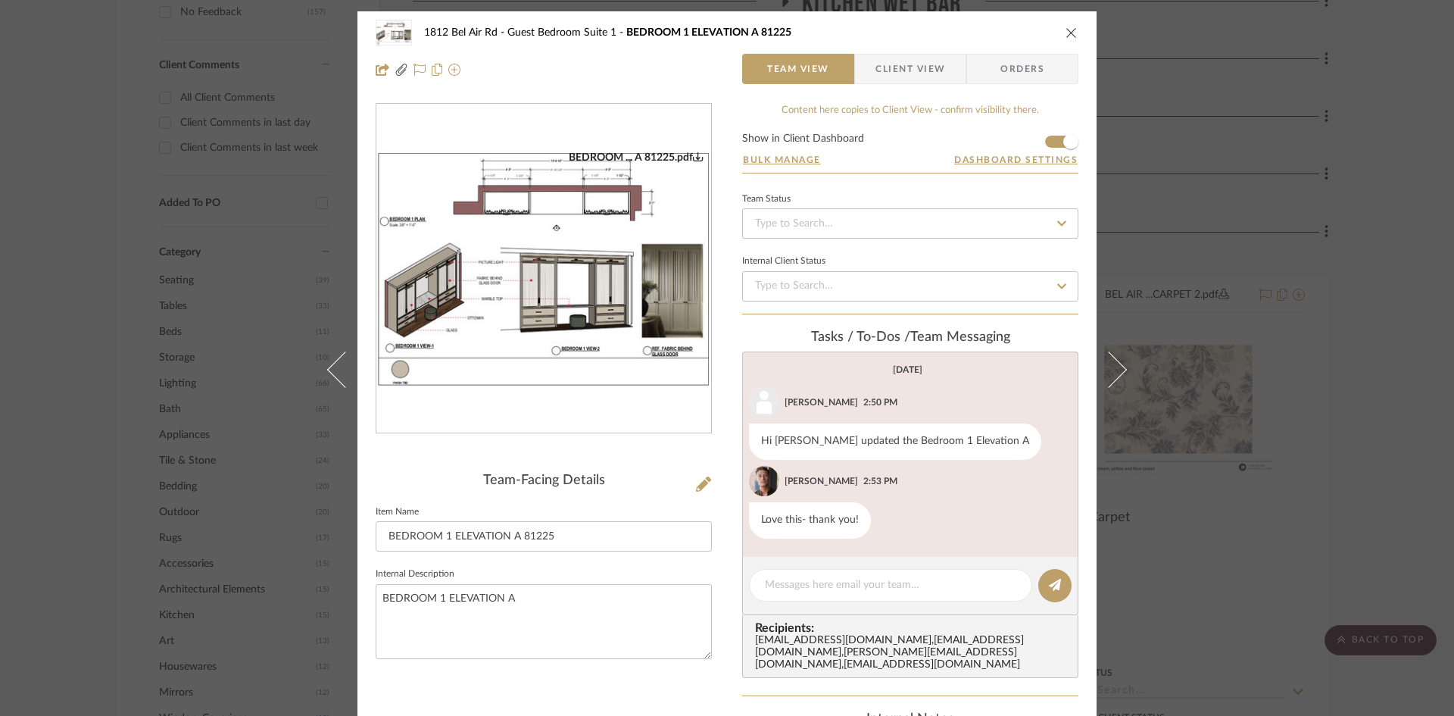
click at [1067, 35] on icon "close" at bounding box center [1072, 33] width 12 height 12
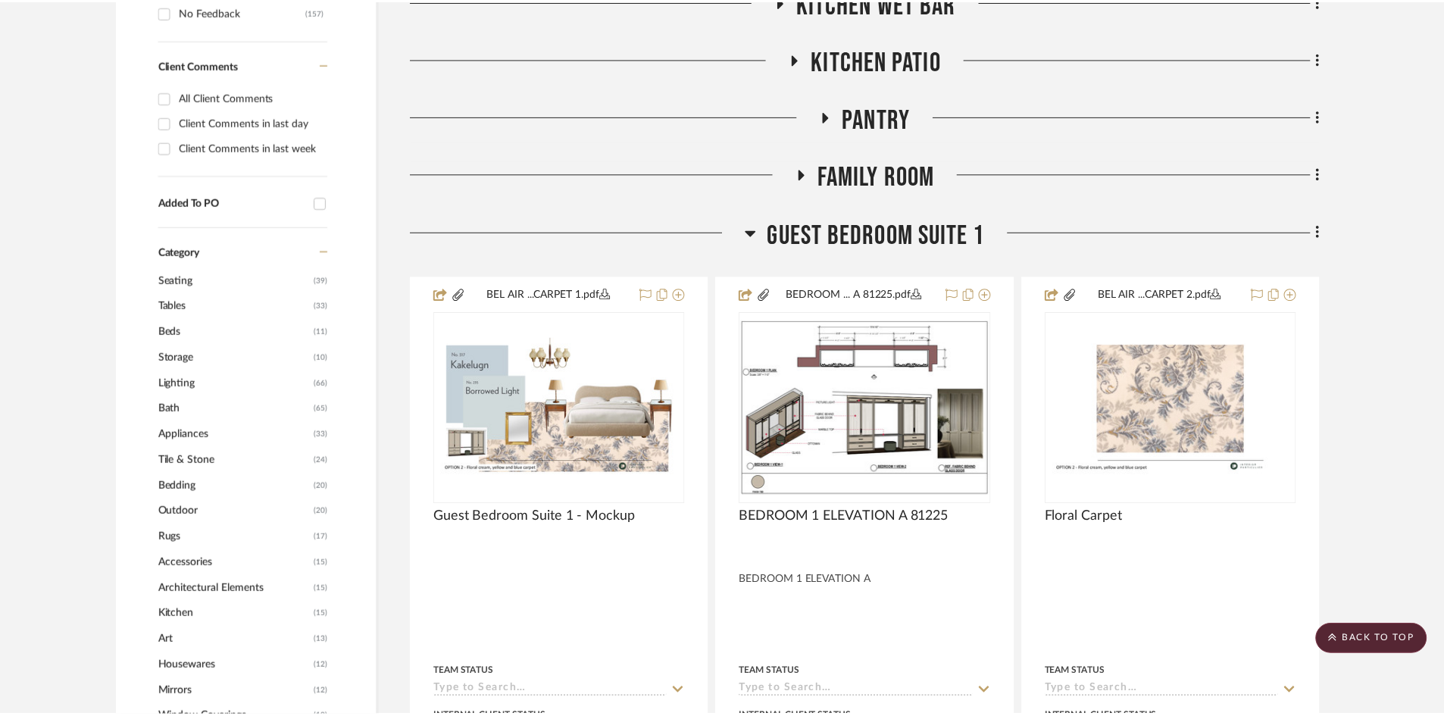
scroll to position [1061, 0]
